Goal: Information Seeking & Learning: Learn about a topic

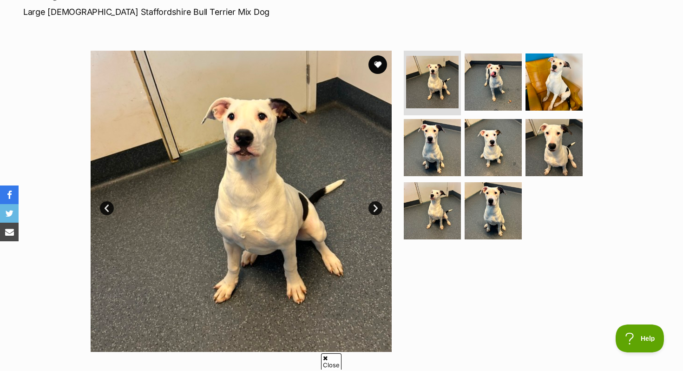
scroll to position [141, 0]
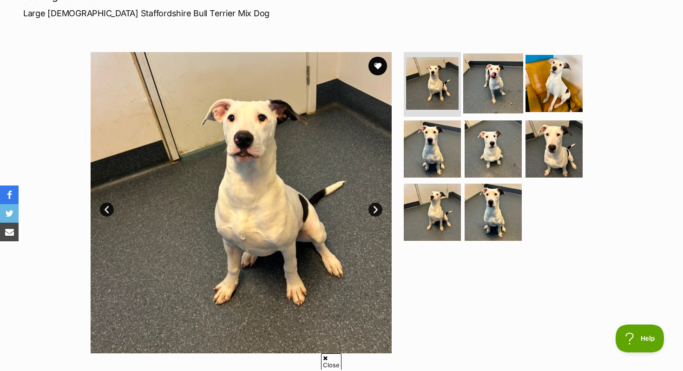
click at [491, 104] on img at bounding box center [493, 83] width 60 height 60
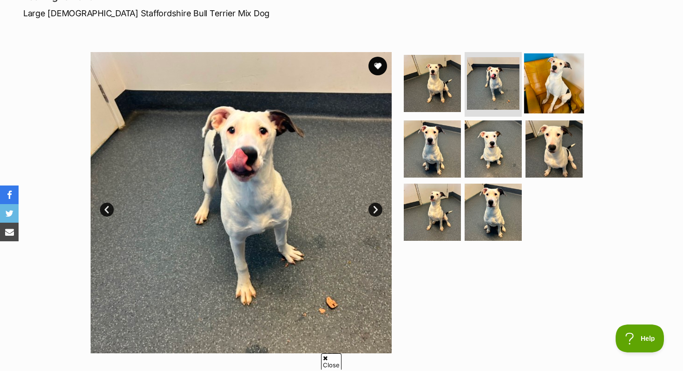
click at [544, 91] on img at bounding box center [554, 83] width 60 height 60
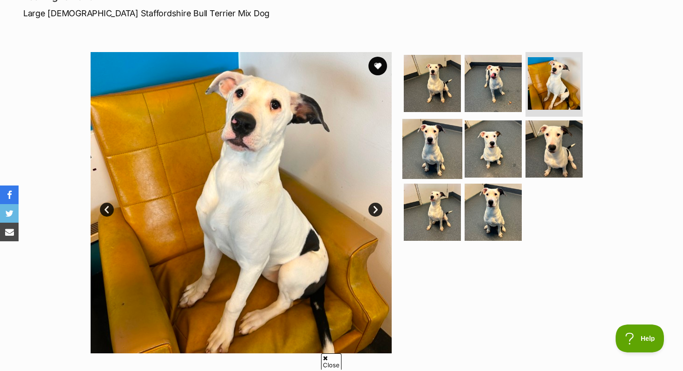
click at [436, 134] on img at bounding box center [432, 149] width 60 height 60
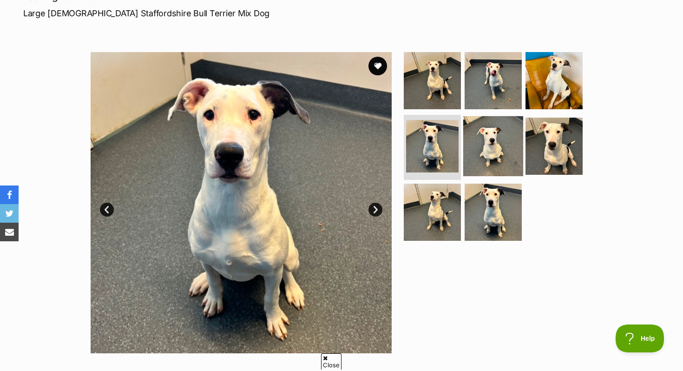
click at [501, 150] on img at bounding box center [493, 146] width 60 height 60
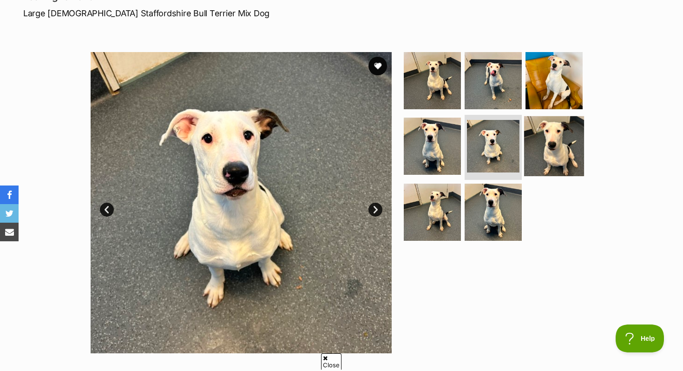
click at [571, 152] on img at bounding box center [554, 146] width 60 height 60
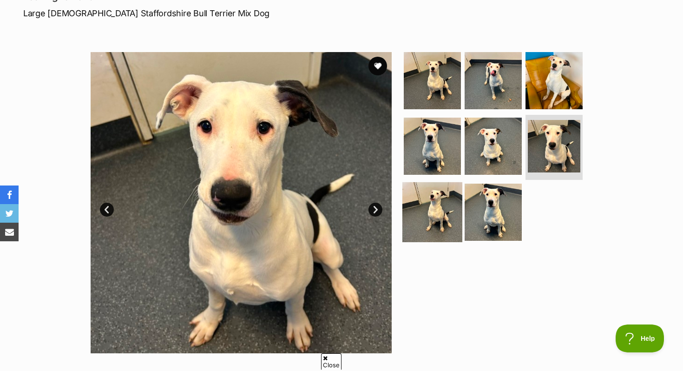
click at [443, 217] on img at bounding box center [432, 212] width 60 height 60
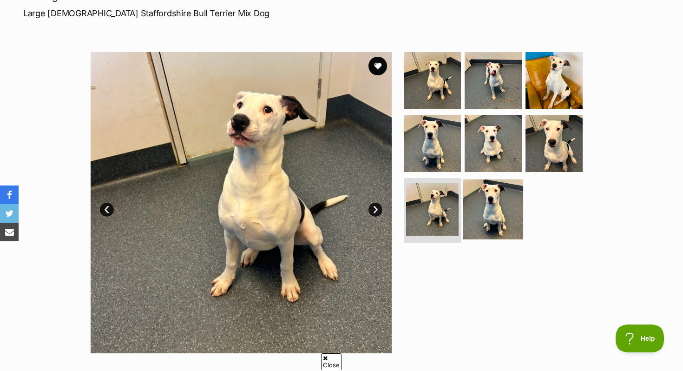
click at [493, 201] on img at bounding box center [493, 209] width 60 height 60
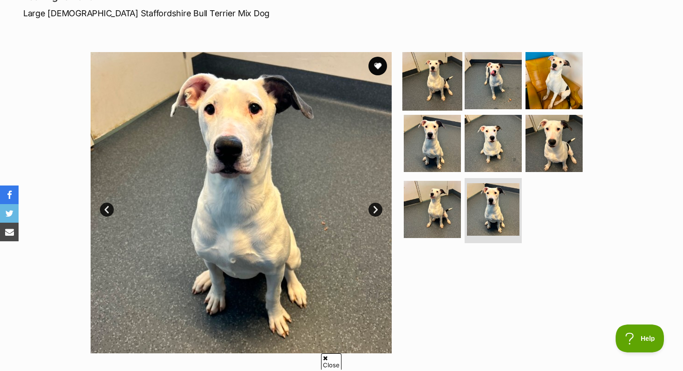
click at [420, 95] on img at bounding box center [432, 80] width 60 height 60
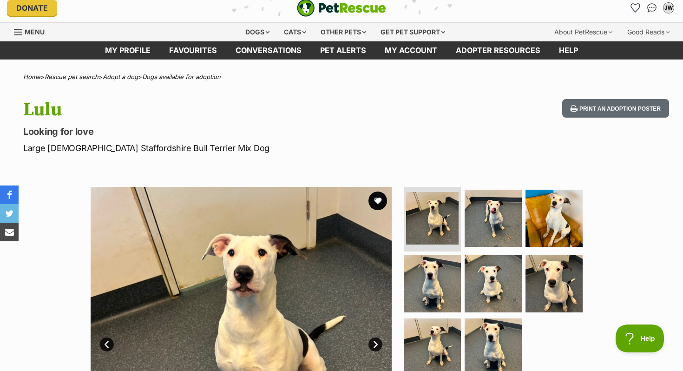
scroll to position [1, 0]
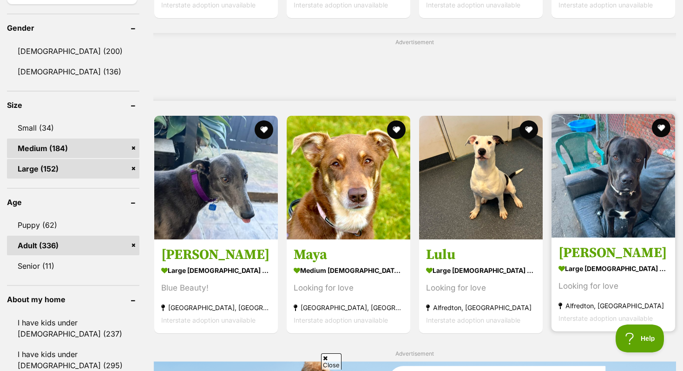
click at [584, 190] on img at bounding box center [614, 176] width 124 height 124
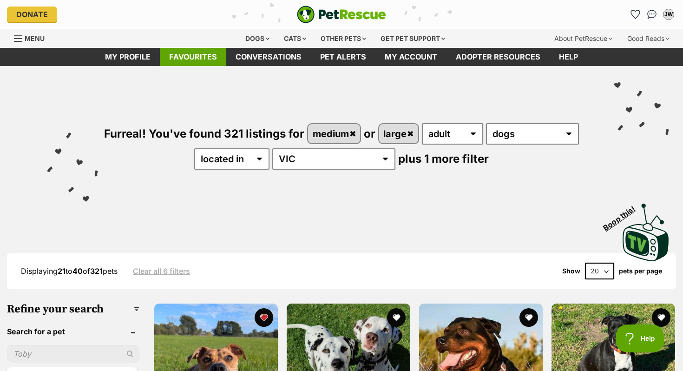
click at [209, 55] on link "Favourites" at bounding box center [193, 57] width 66 height 18
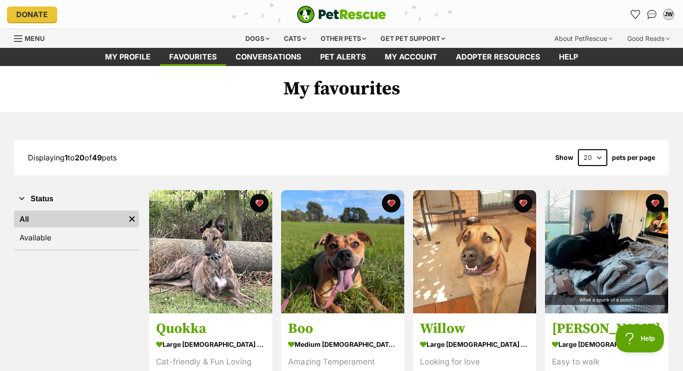
click at [599, 157] on select "20 40 60" at bounding box center [592, 157] width 29 height 17
select select "60"
click at [578, 149] on select "20 40 60" at bounding box center [592, 157] width 29 height 17
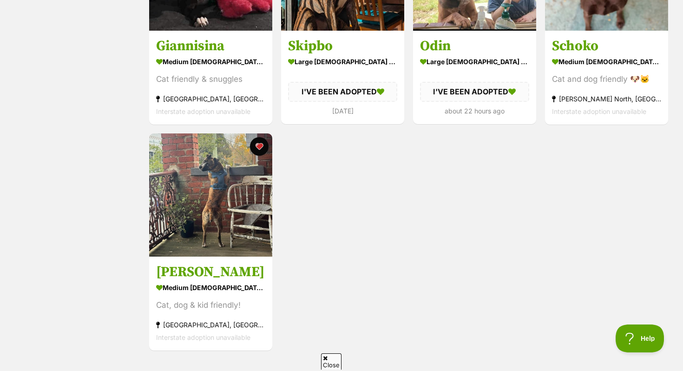
scroll to position [2772, 0]
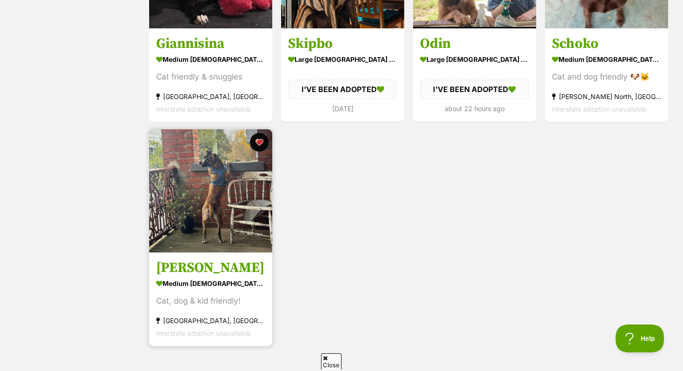
click at [269, 183] on img at bounding box center [210, 190] width 123 height 123
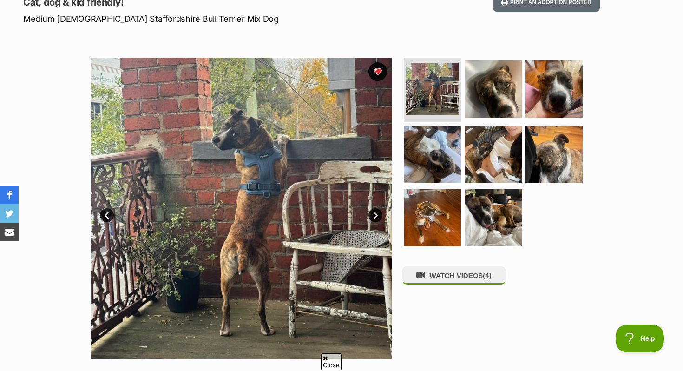
scroll to position [135, 0]
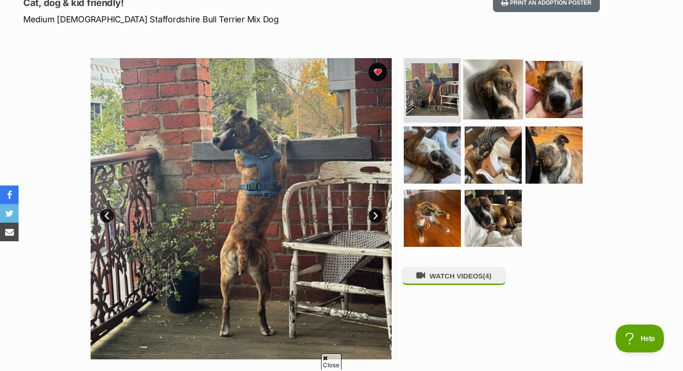
click at [485, 83] on img at bounding box center [493, 89] width 60 height 60
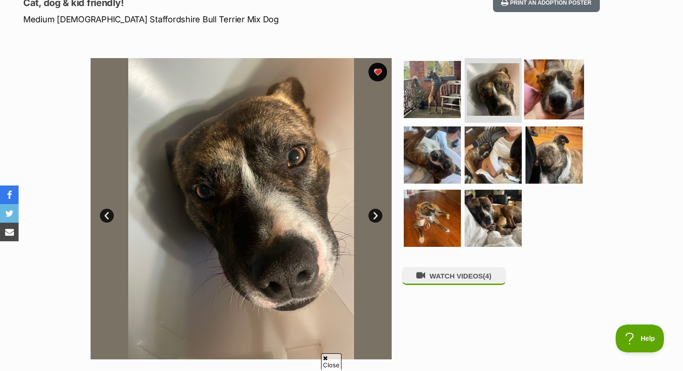
click at [533, 90] on img at bounding box center [554, 89] width 60 height 60
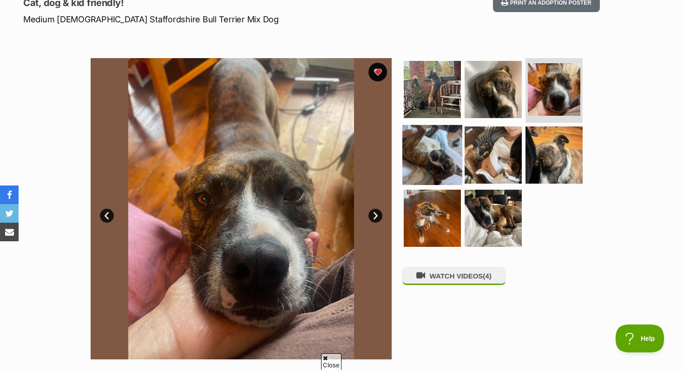
click at [455, 145] on img at bounding box center [432, 155] width 60 height 60
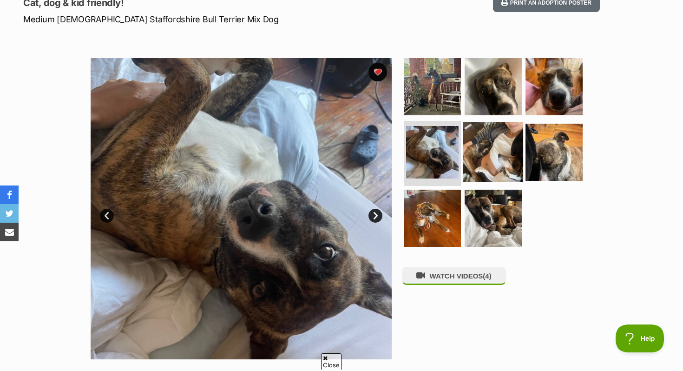
click at [492, 146] on img at bounding box center [493, 152] width 60 height 60
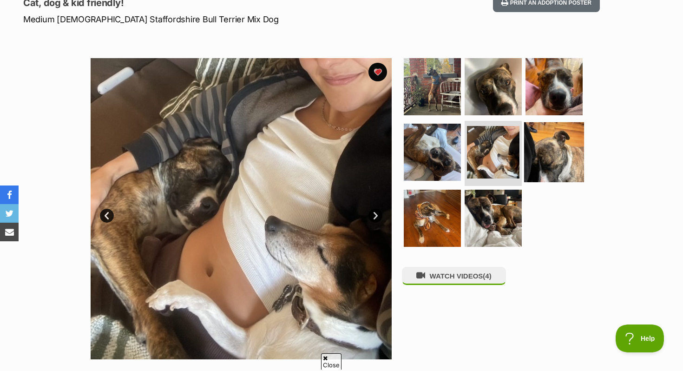
click at [548, 144] on img at bounding box center [554, 152] width 60 height 60
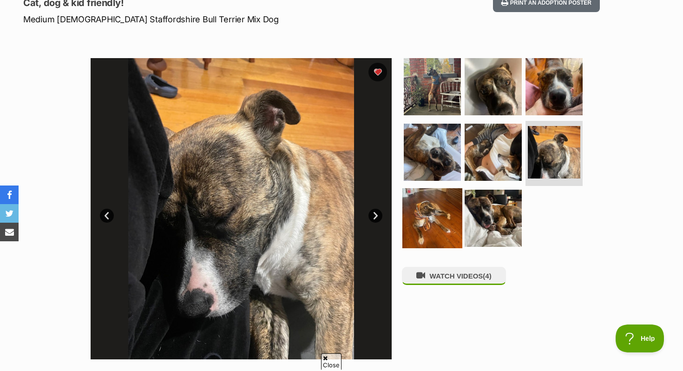
click at [449, 202] on img at bounding box center [432, 218] width 60 height 60
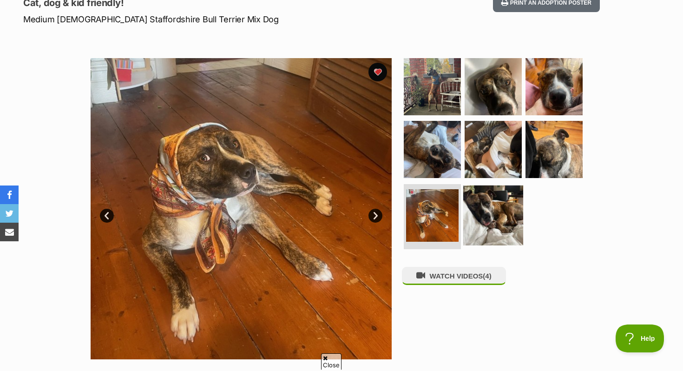
scroll to position [0, 0]
click at [469, 200] on img at bounding box center [493, 215] width 60 height 60
